Goal: Navigation & Orientation: Find specific page/section

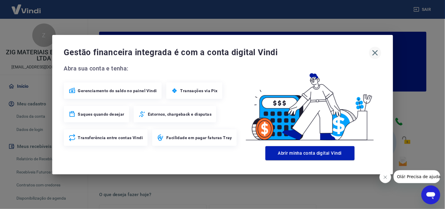
click at [373, 51] on icon "button" at bounding box center [375, 52] width 9 height 9
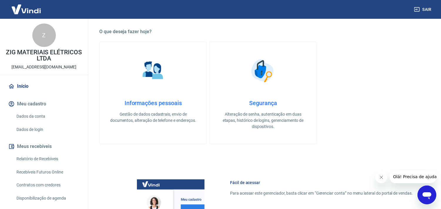
scroll to position [316, 0]
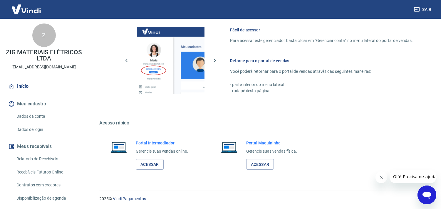
click at [157, 170] on div "Portal Intermediador Gerencie suas vendas online. Acessar" at bounding box center [152, 155] width 107 height 44
click at [154, 165] on link "Acessar" at bounding box center [150, 164] width 28 height 11
